Goal: Find specific page/section: Find specific page/section

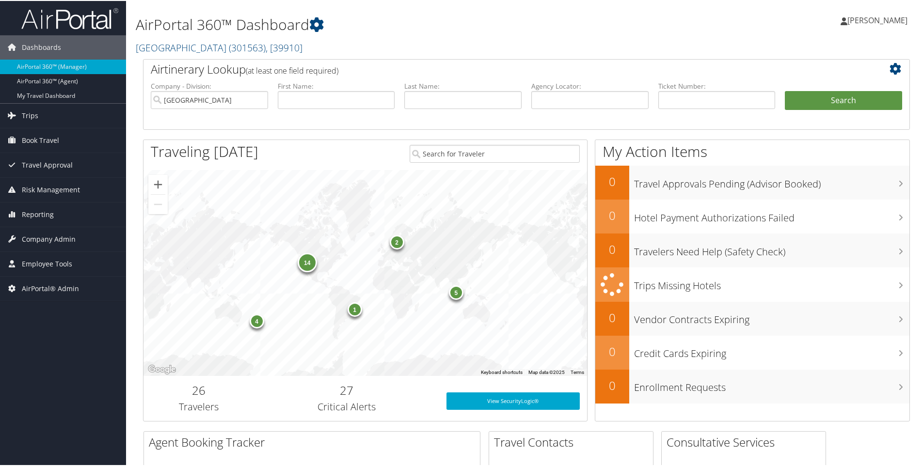
click at [277, 47] on h2 "[GEOGRAPHIC_DATA] ( 301563 ) , [ 39910 ]" at bounding box center [396, 46] width 521 height 16
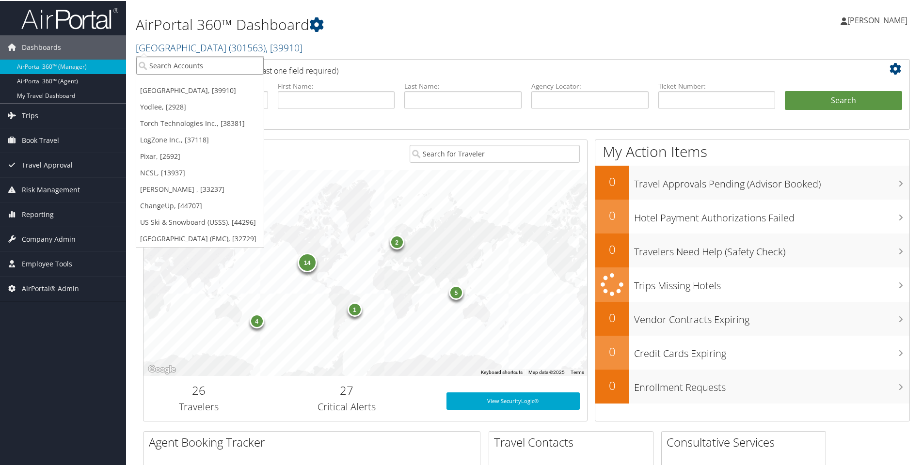
click at [224, 64] on input "search" at bounding box center [199, 65] width 127 height 18
type input "weatherby"
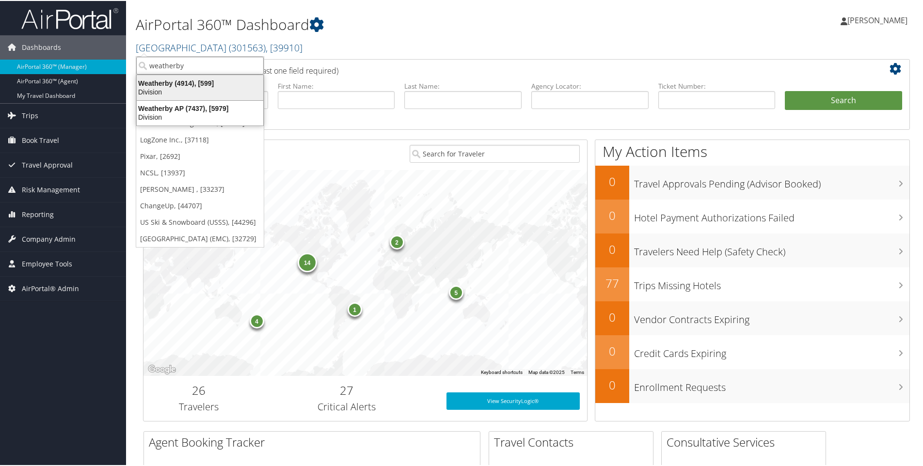
click at [167, 84] on div "Weatherby (4914), [599]" at bounding box center [200, 82] width 138 height 9
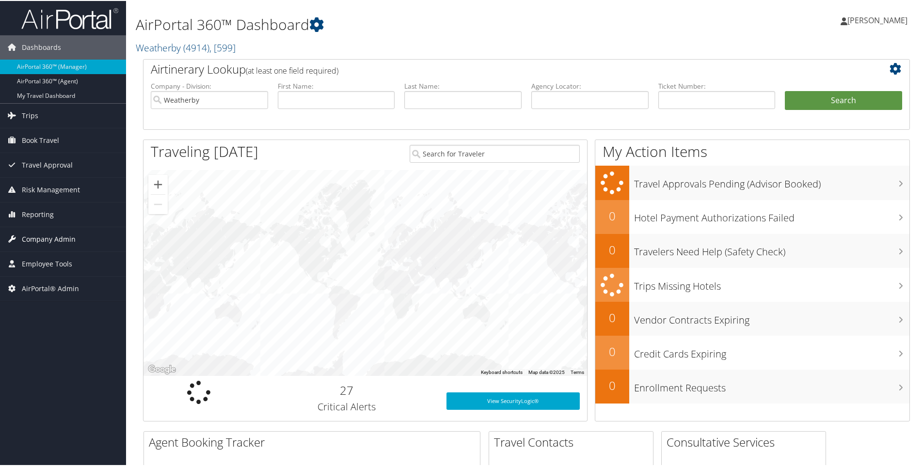
click at [43, 237] on span "Company Admin" at bounding box center [49, 238] width 54 height 24
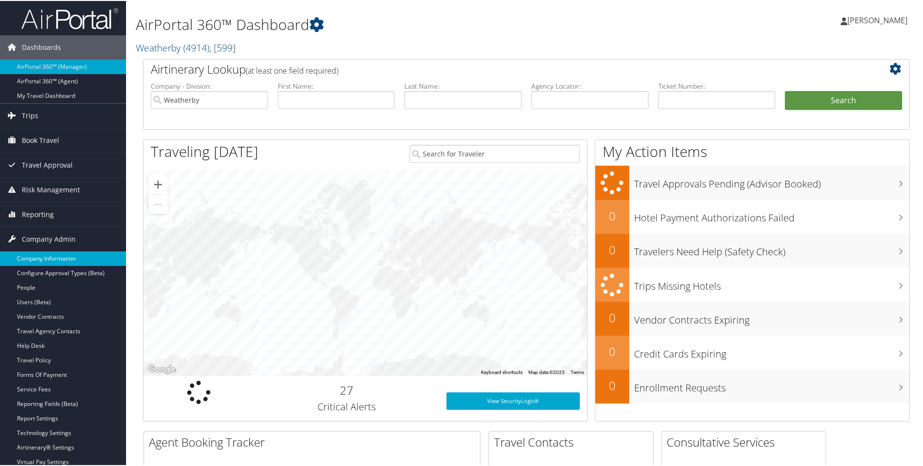
click at [41, 255] on link "Company Information" at bounding box center [63, 258] width 126 height 15
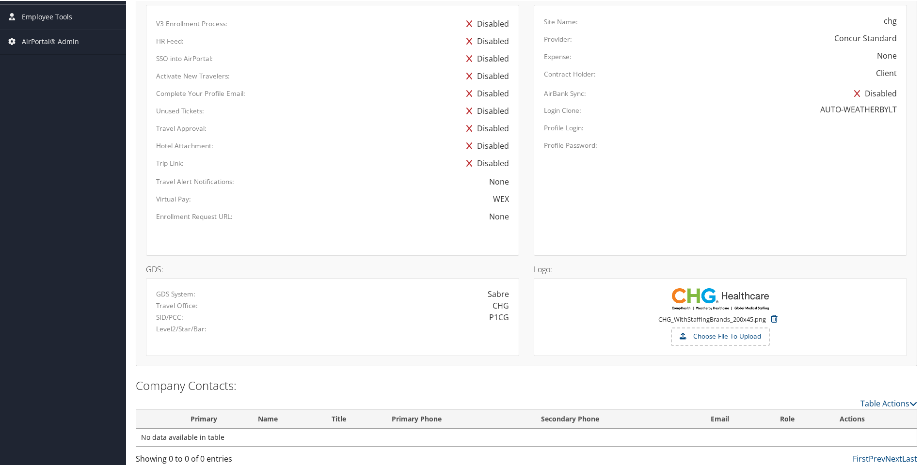
scroll to position [468, 0]
